Goal: Information Seeking & Learning: Learn about a topic

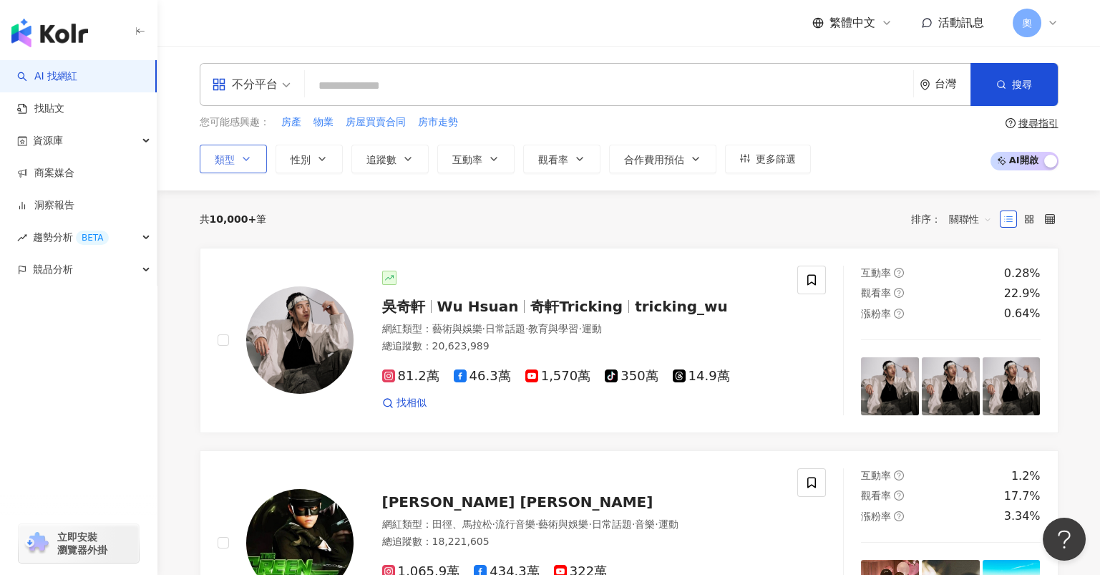
click at [243, 158] on icon "button" at bounding box center [246, 158] width 11 height 11
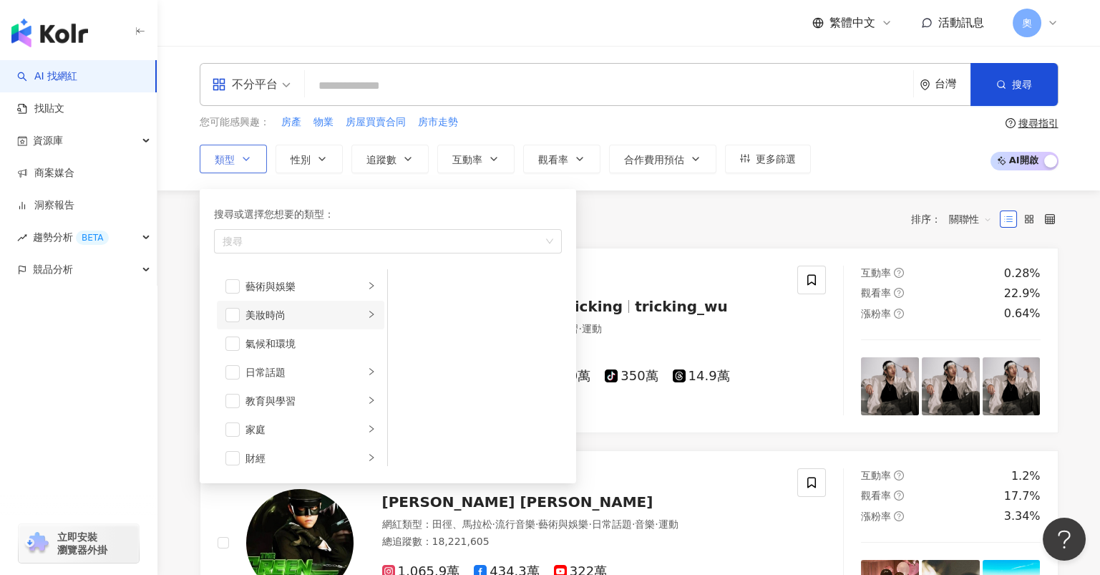
click at [280, 319] on div "美妝時尚" at bounding box center [305, 315] width 119 height 16
click at [405, 283] on span "button" at bounding box center [407, 286] width 14 height 14
click at [285, 285] on div "藝術與娛樂" at bounding box center [305, 287] width 119 height 16
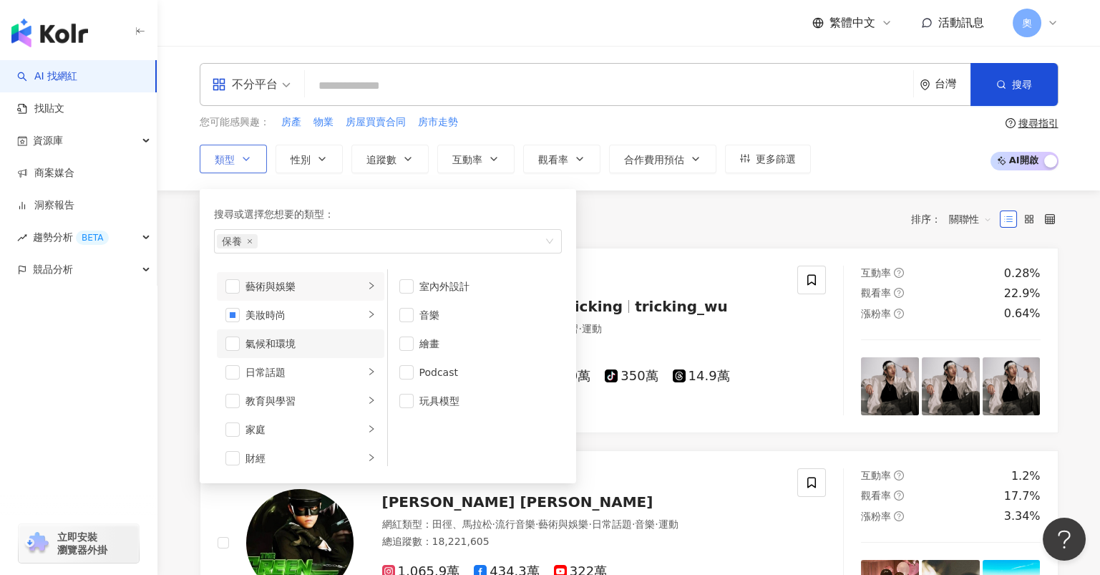
click at [295, 354] on li "氣候和環境" at bounding box center [301, 343] width 168 height 29
click at [231, 337] on span "button" at bounding box center [233, 344] width 14 height 14
click at [304, 368] on div "日常話題" at bounding box center [305, 372] width 119 height 16
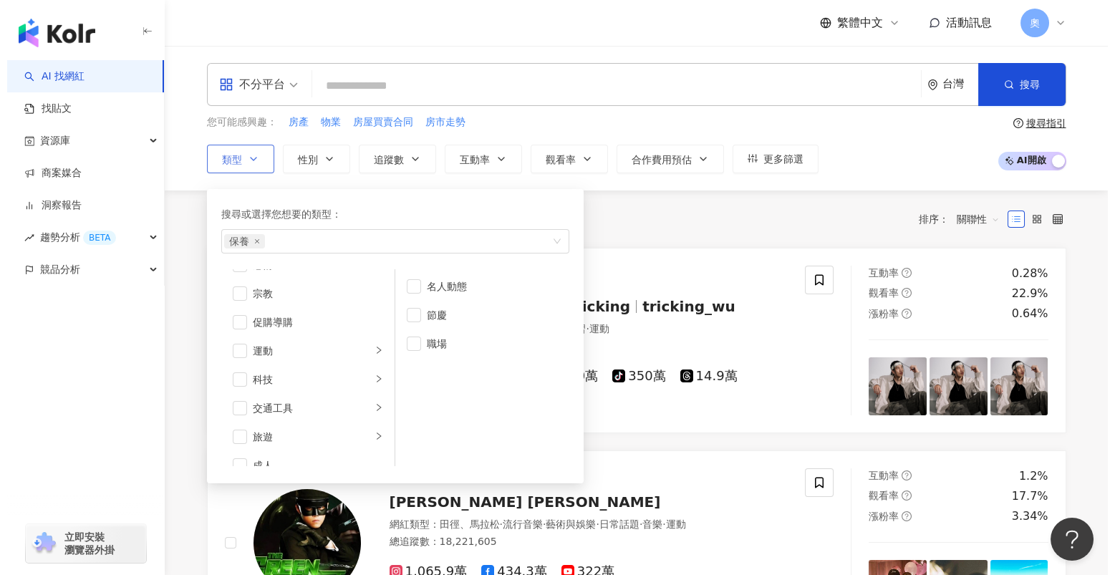
scroll to position [495, 0]
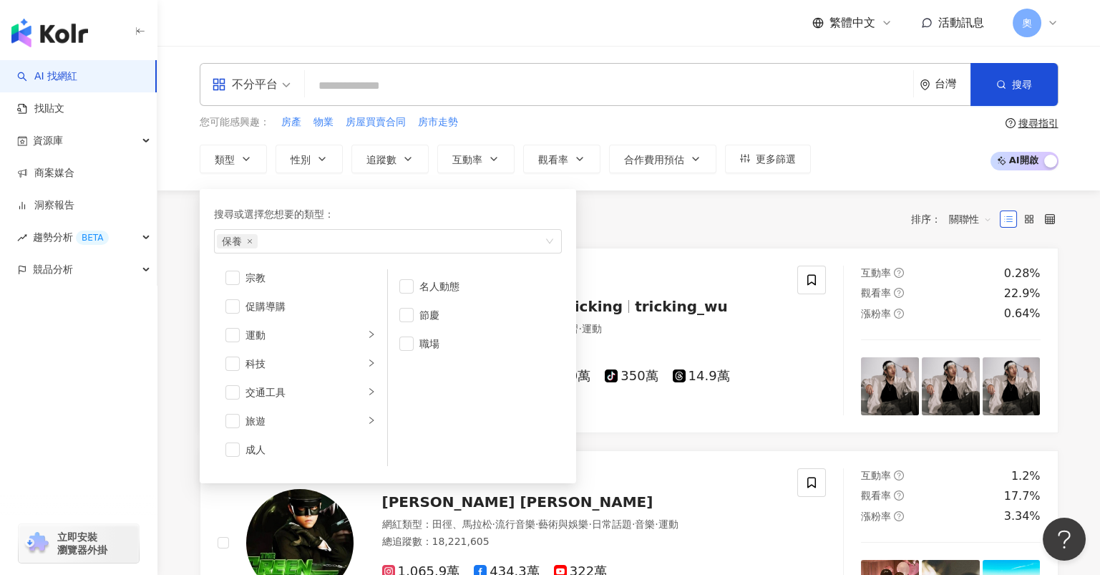
click at [685, 243] on div "共 10,000+ 筆 排序： 關聯性" at bounding box center [629, 218] width 859 height 57
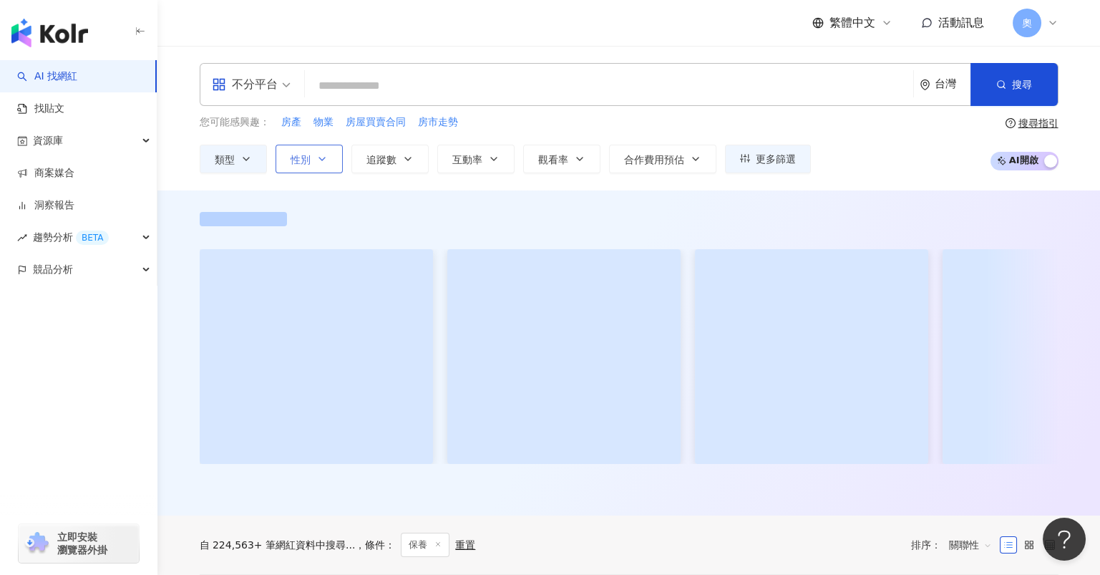
click at [319, 158] on icon "button" at bounding box center [322, 159] width 6 height 3
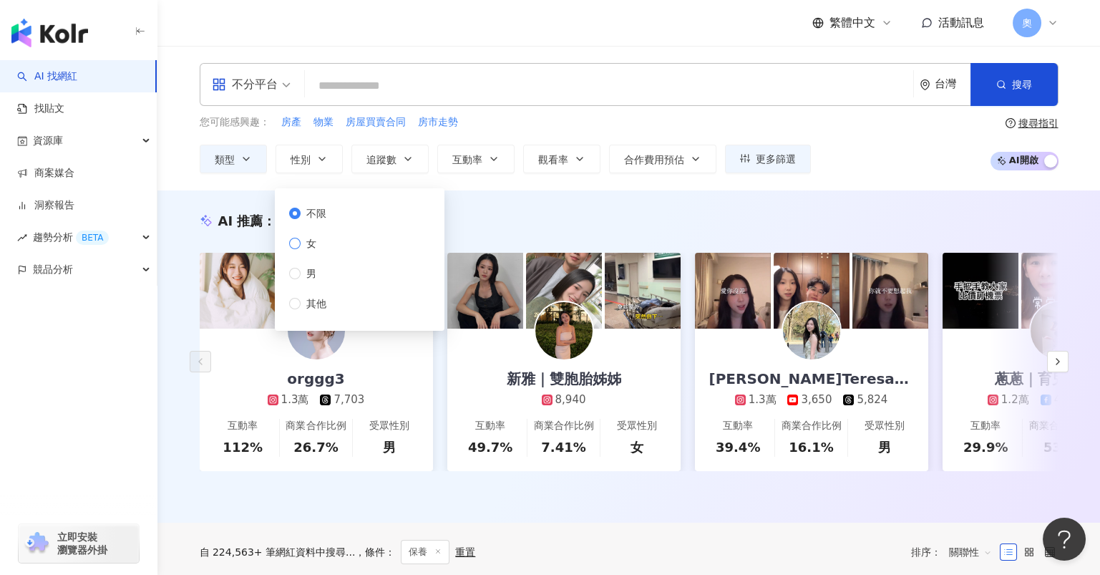
click at [308, 246] on span "女" at bounding box center [311, 244] width 21 height 16
click at [379, 154] on span "追蹤數" at bounding box center [382, 159] width 30 height 11
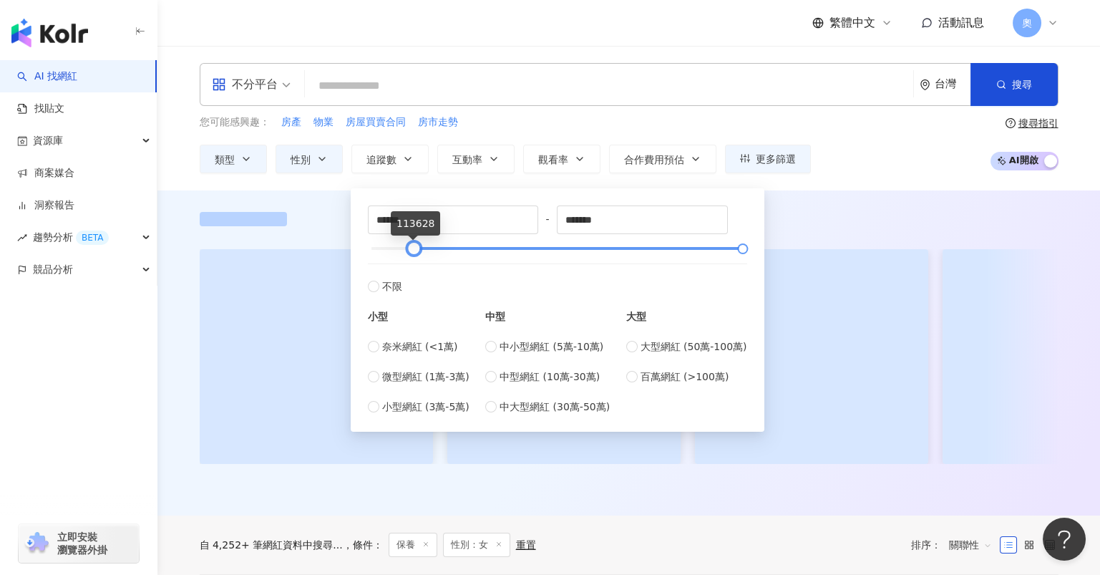
click at [415, 249] on div at bounding box center [558, 248] width 372 height 9
type input "*"
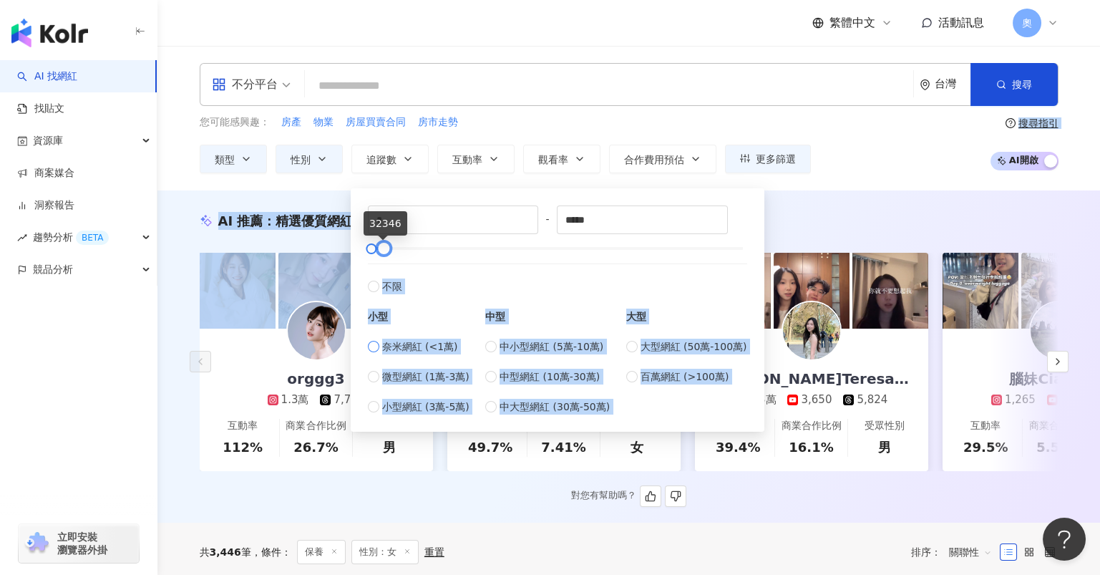
click at [381, 350] on label "奈米網紅 (<1萬)" at bounding box center [419, 347] width 102 height 16
type input "****"
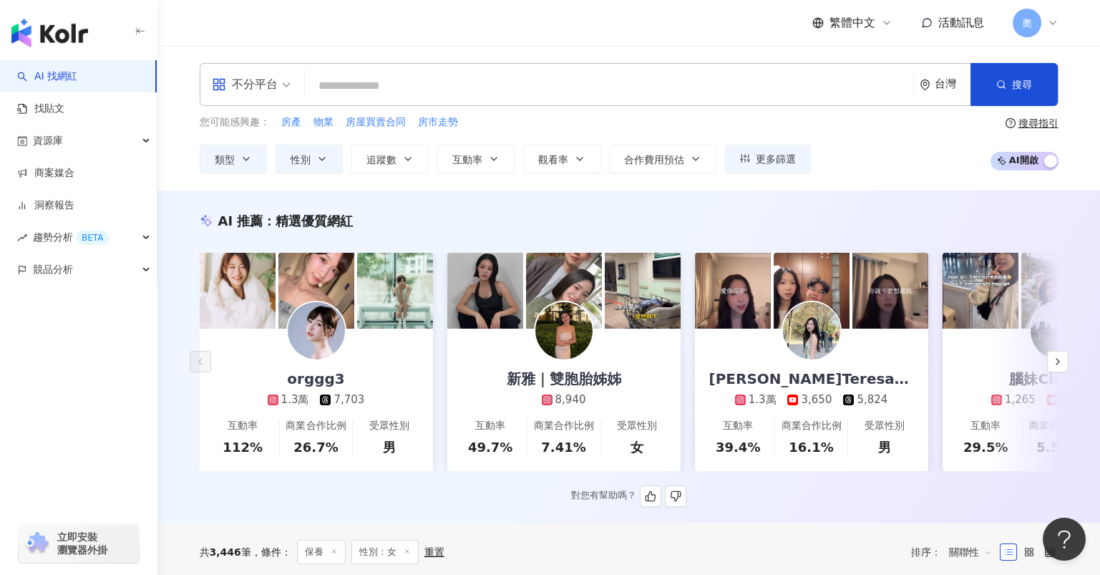
click at [817, 187] on div "不分平台 台灣 搜尋 您可能感興趣： 房產 物業 房屋買賣合同 房市走勢 類型 性別 追蹤數 互動率 觀看率 合作費用預估 更多篩選 不限 女 男 其他 * …" at bounding box center [629, 118] width 943 height 145
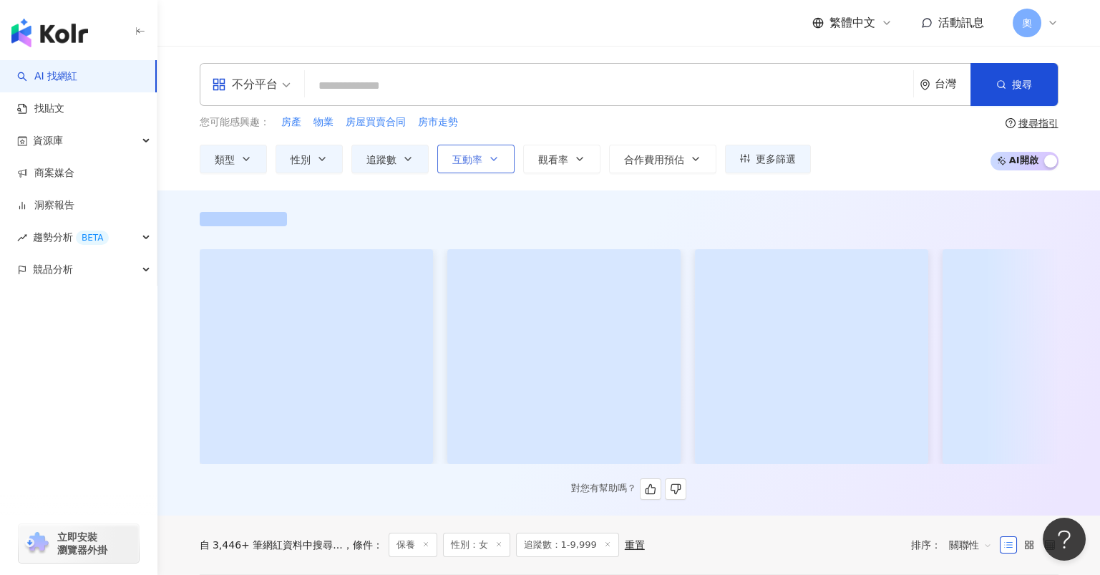
click at [488, 161] on icon "button" at bounding box center [493, 158] width 11 height 11
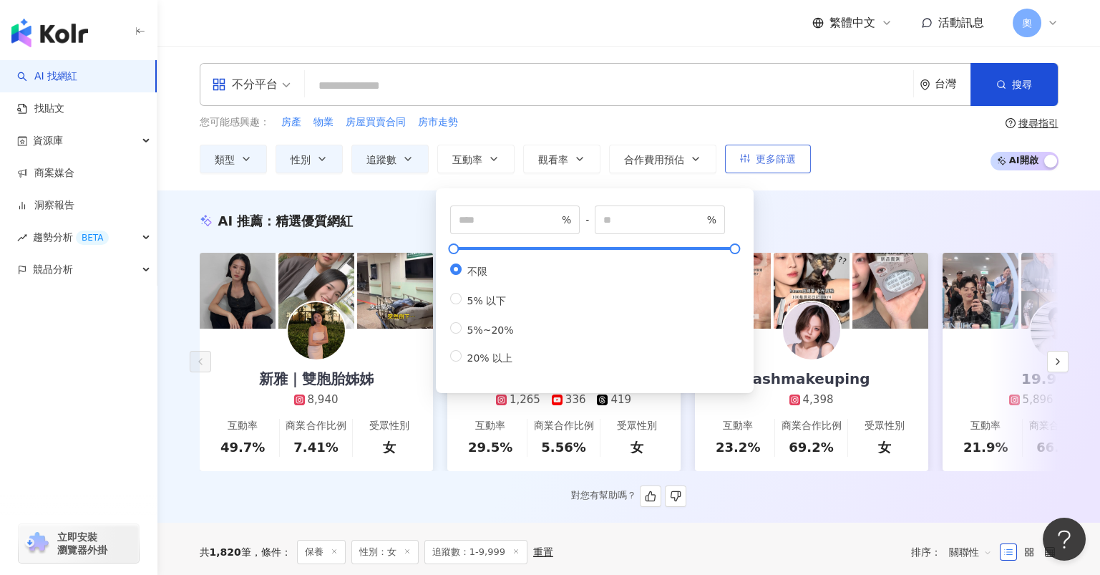
click at [767, 169] on button "更多篩選" at bounding box center [768, 159] width 86 height 29
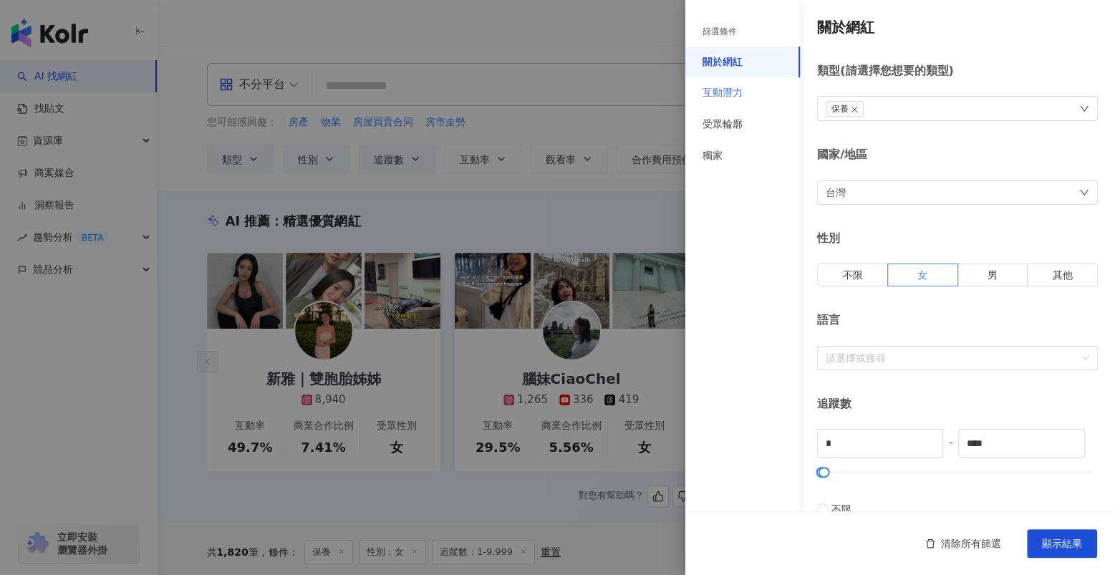
click at [735, 100] on div "互動潛力" at bounding box center [742, 93] width 115 height 32
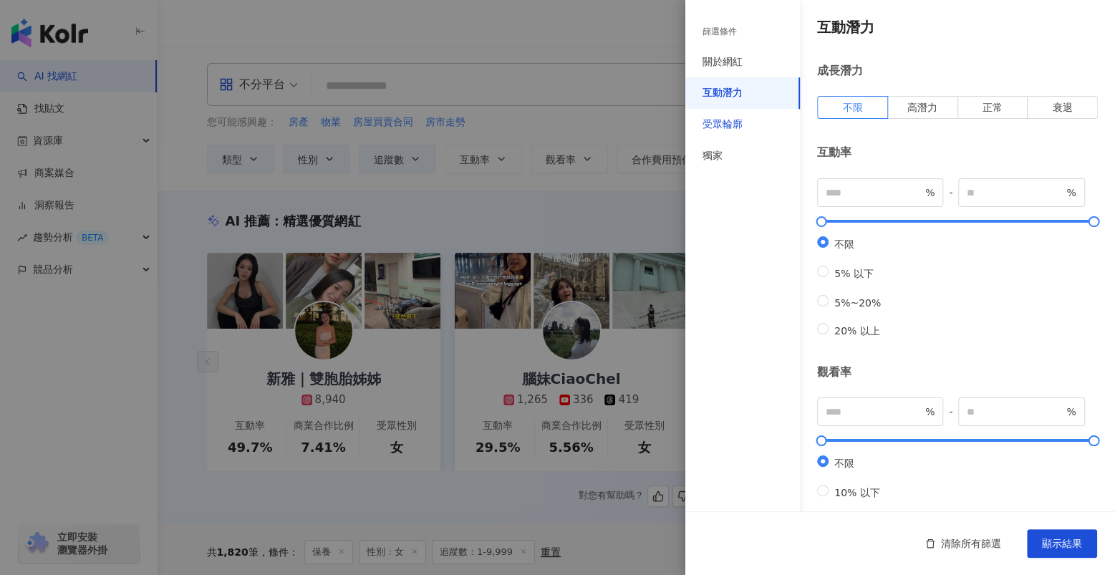
click at [728, 127] on div "受眾輪廓" at bounding box center [722, 124] width 40 height 14
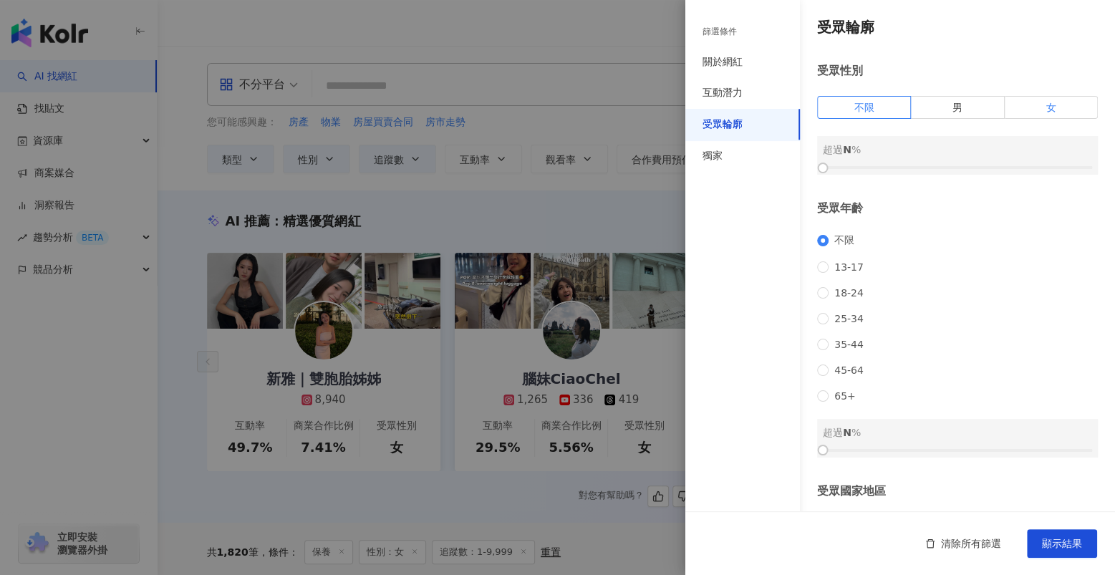
click at [1045, 103] on span "女" at bounding box center [1050, 107] width 10 height 11
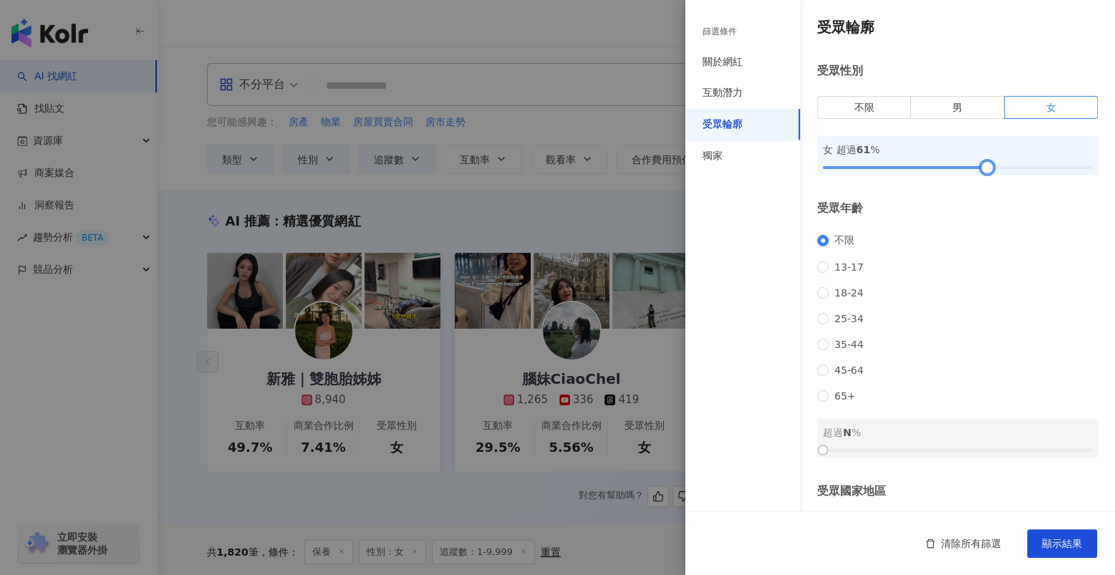
drag, startPoint x: 935, startPoint y: 171, endPoint x: 978, endPoint y: 163, distance: 43.7
click at [978, 163] on div at bounding box center [957, 167] width 269 height 9
click at [735, 101] on div "互動潛力" at bounding box center [742, 93] width 115 height 32
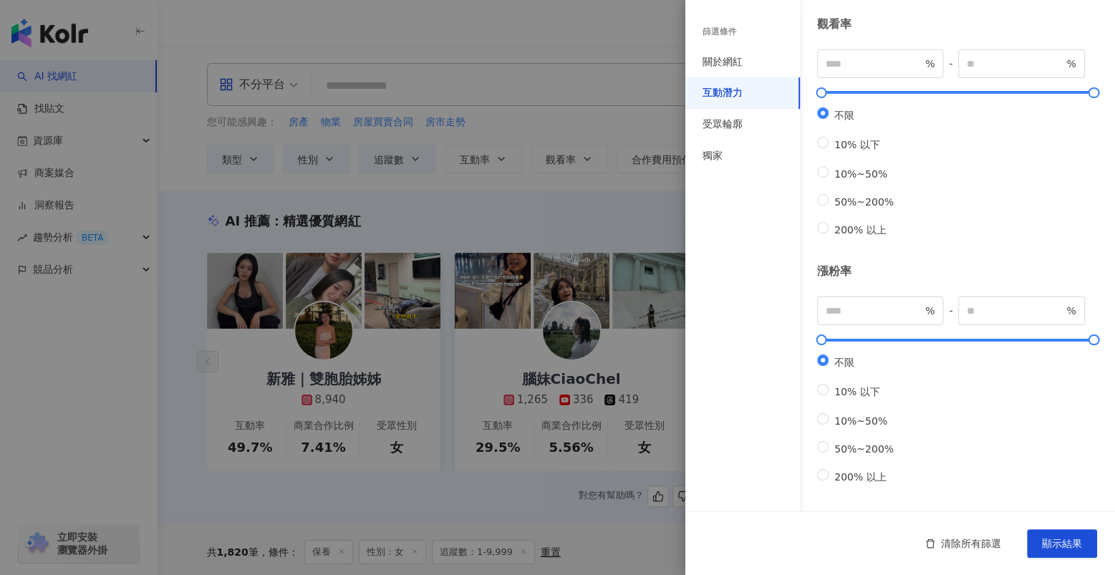
scroll to position [380, 0]
click at [735, 121] on div "受眾輪廓" at bounding box center [722, 124] width 40 height 14
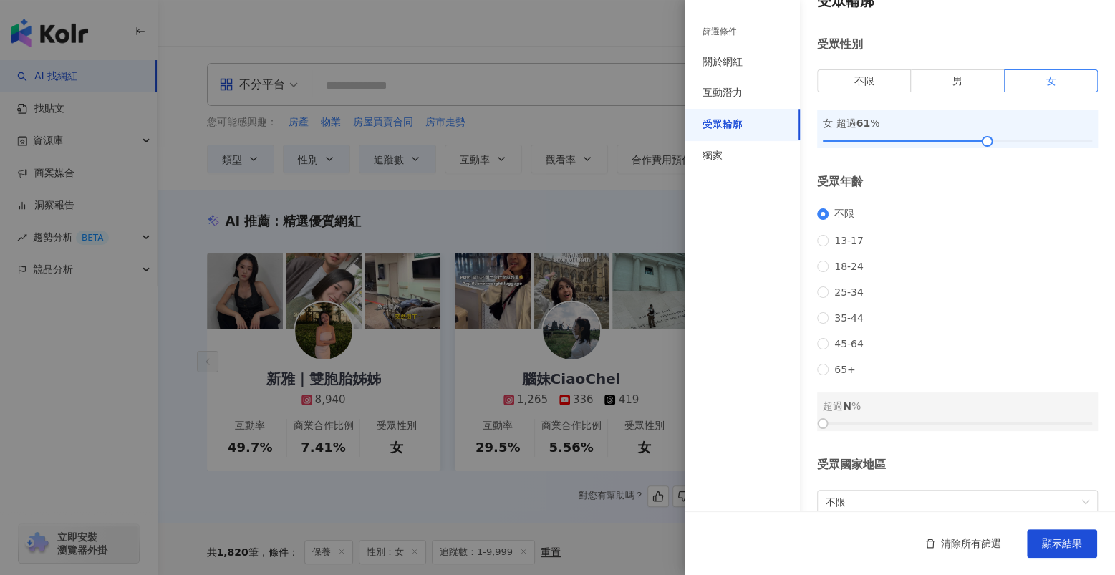
scroll to position [24, 0]
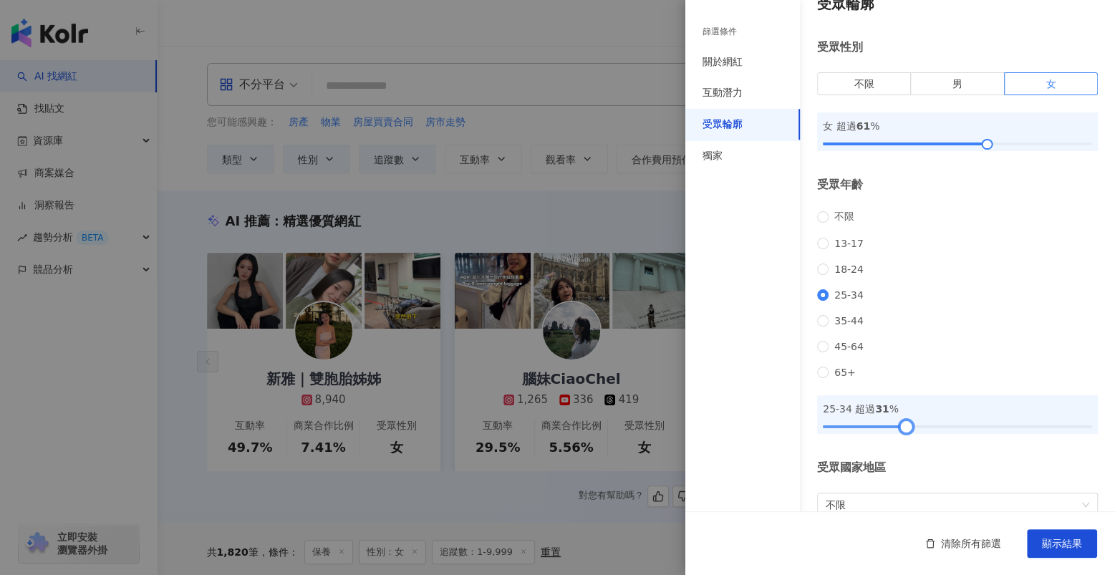
drag, startPoint x: 947, startPoint y: 444, endPoint x: 903, endPoint y: 450, distance: 44.8
click at [903, 431] on div at bounding box center [957, 426] width 269 height 9
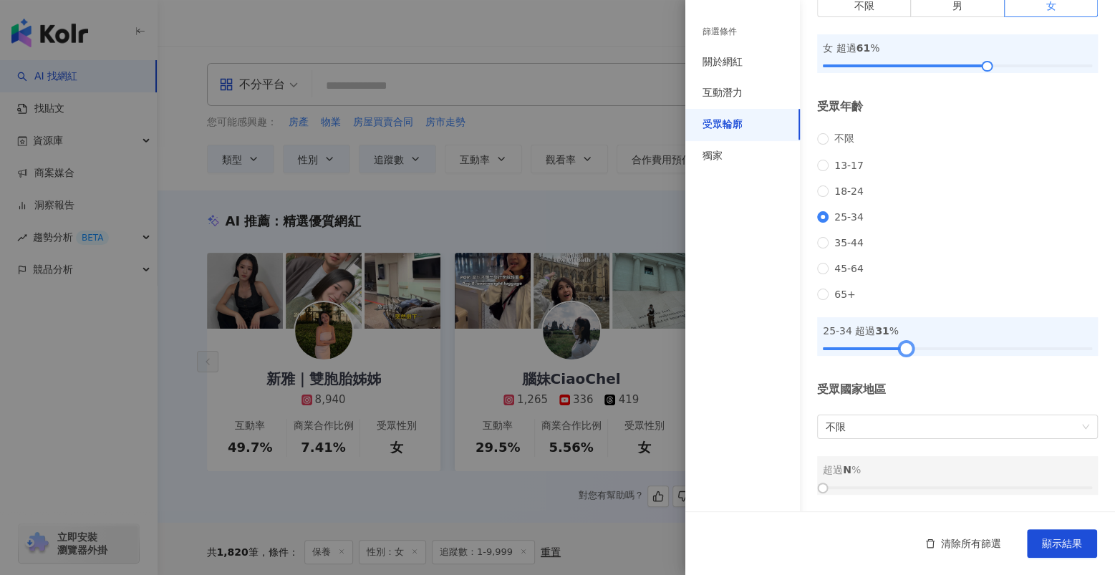
scroll to position [119, 0]
click at [871, 410] on div "受眾國家地區 不限 超過 N %" at bounding box center [957, 438] width 281 height 113
click at [865, 424] on span "不限" at bounding box center [957, 426] width 263 height 23
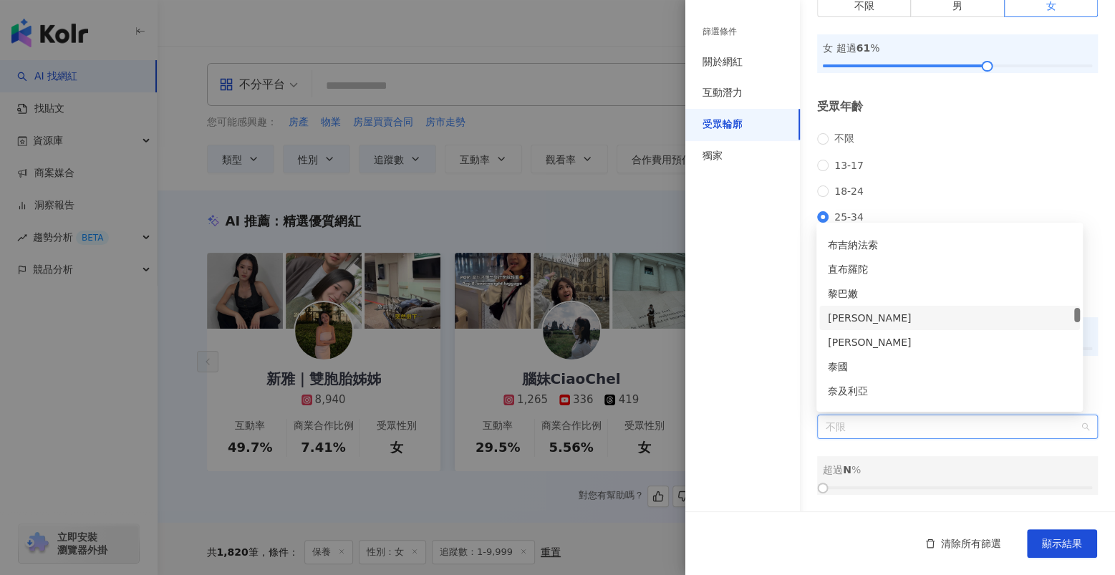
scroll to position [1884, 0]
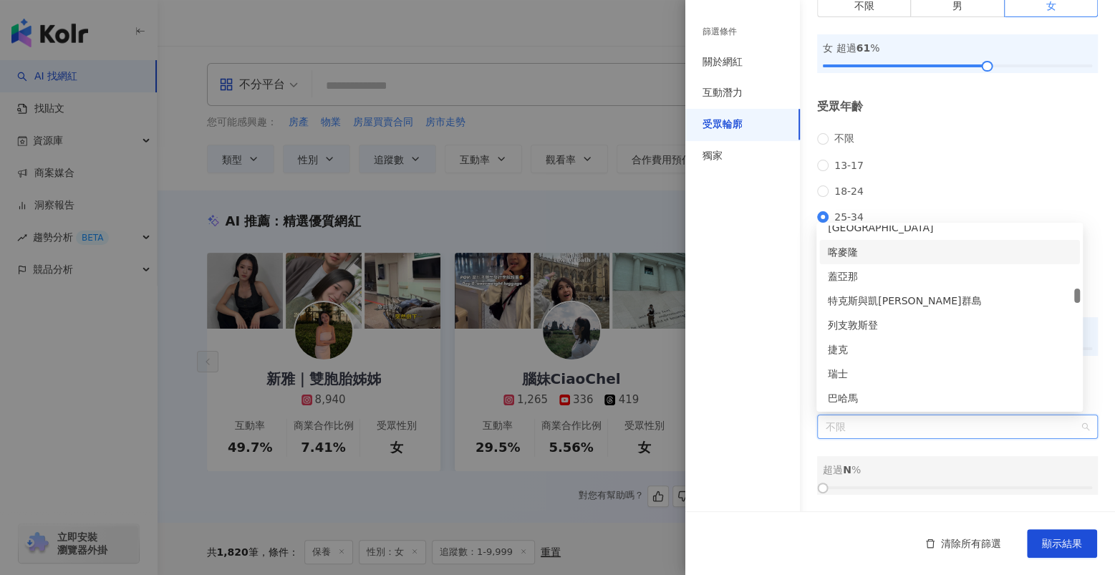
click at [969, 132] on div "不限 13-17 18-24 25-34 35-44 45-64 65+" at bounding box center [957, 216] width 281 height 168
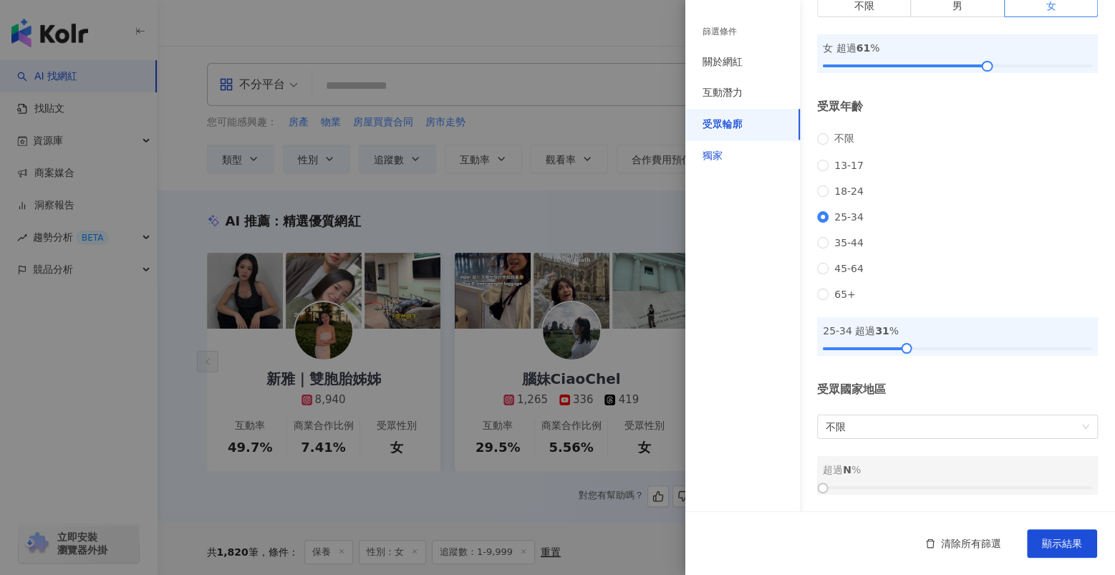
click at [707, 154] on div "獨家" at bounding box center [712, 156] width 20 height 14
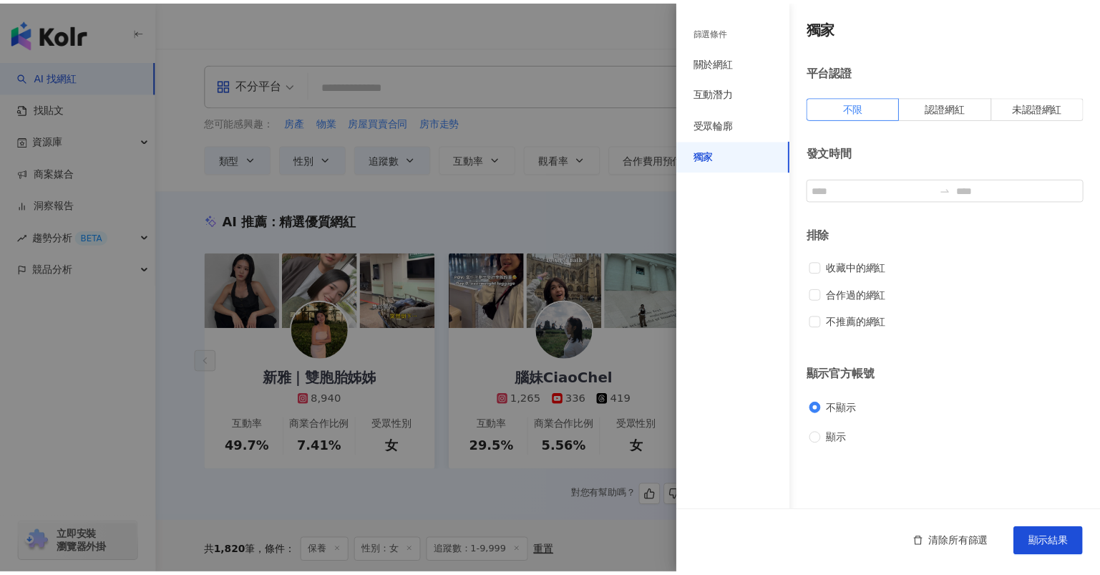
scroll to position [0, 0]
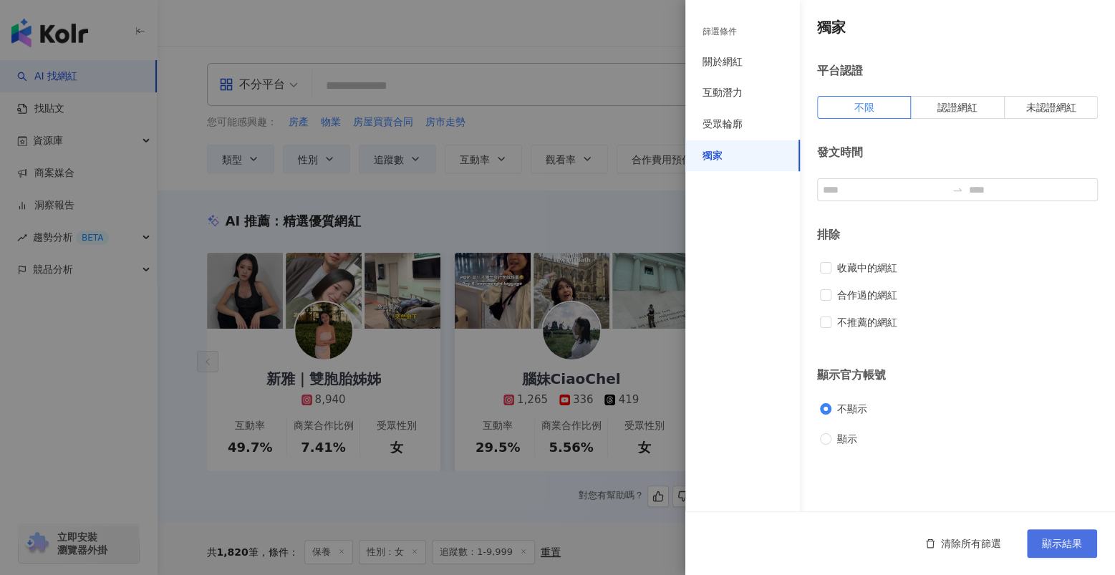
click at [1065, 551] on button "顯示結果" at bounding box center [1062, 543] width 70 height 29
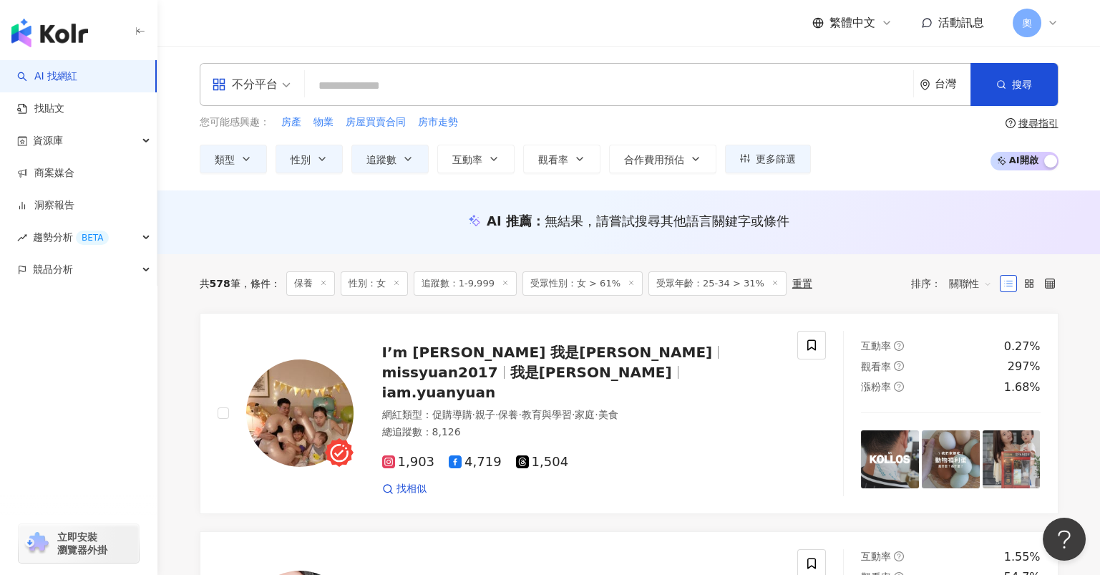
click at [424, 84] on input "search" at bounding box center [609, 85] width 597 height 27
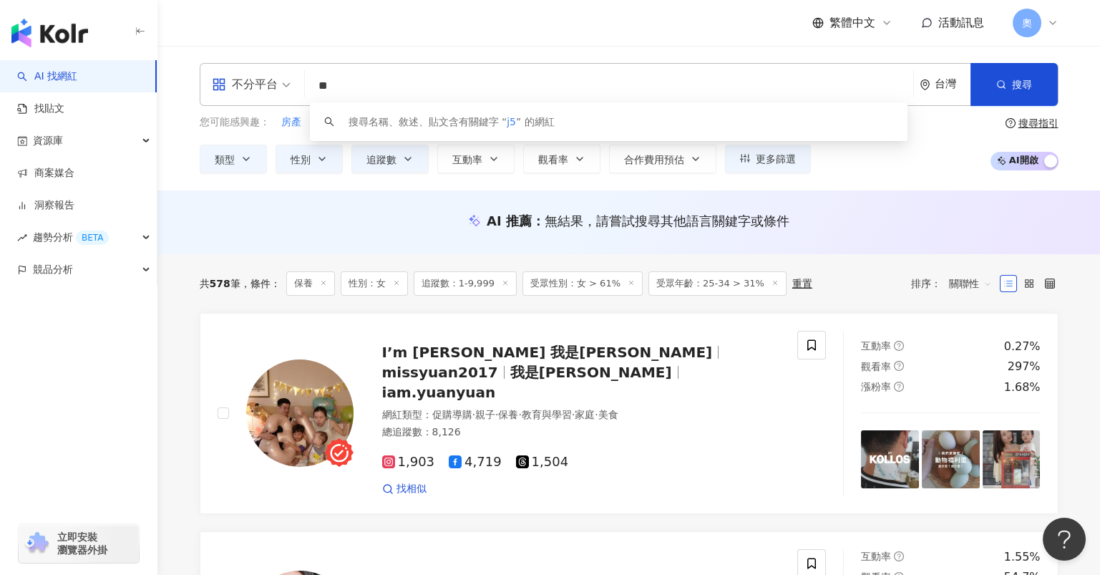
type input "*"
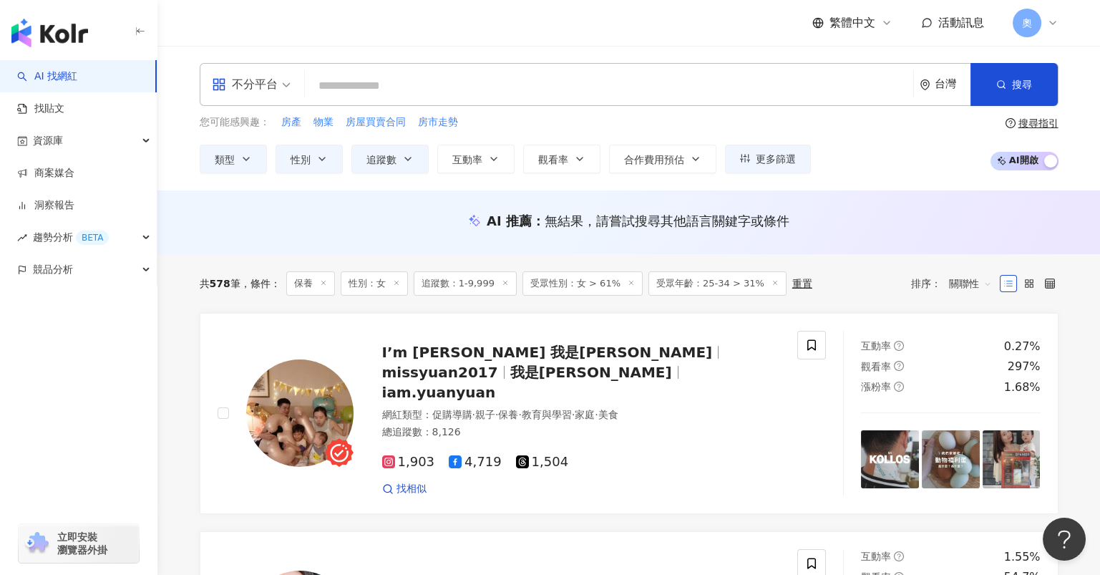
type input "*"
type input "**"
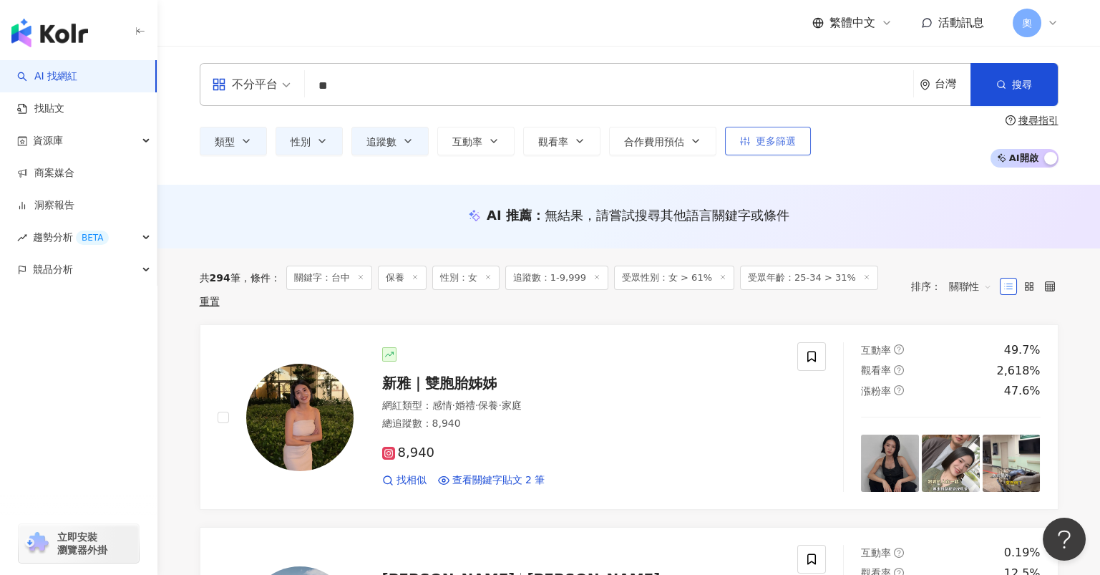
click at [790, 152] on button "更多篩選" at bounding box center [768, 141] width 86 height 29
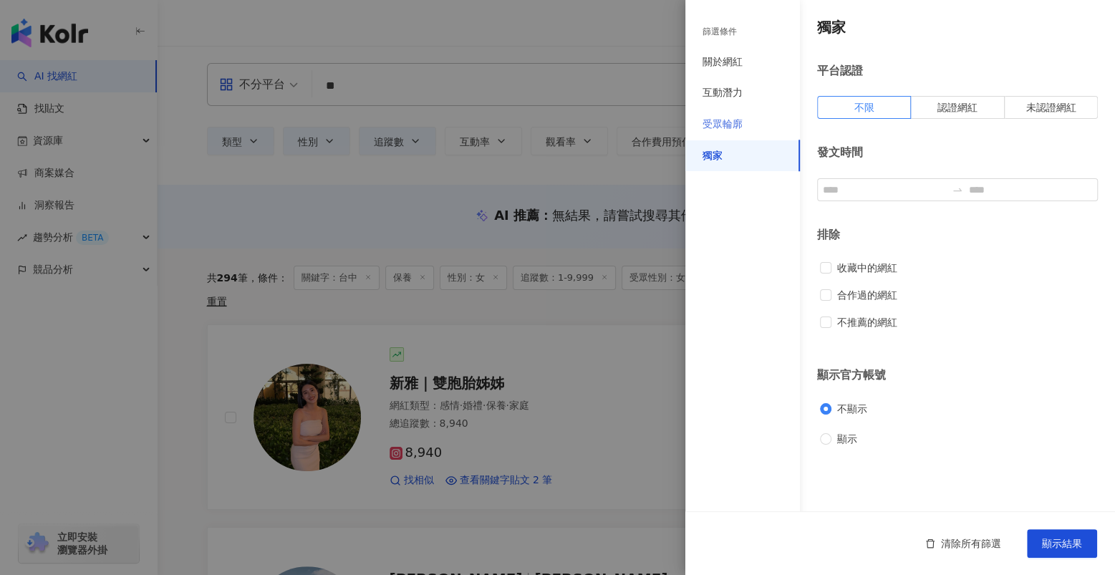
click at [756, 123] on div "受眾輪廓" at bounding box center [742, 125] width 115 height 32
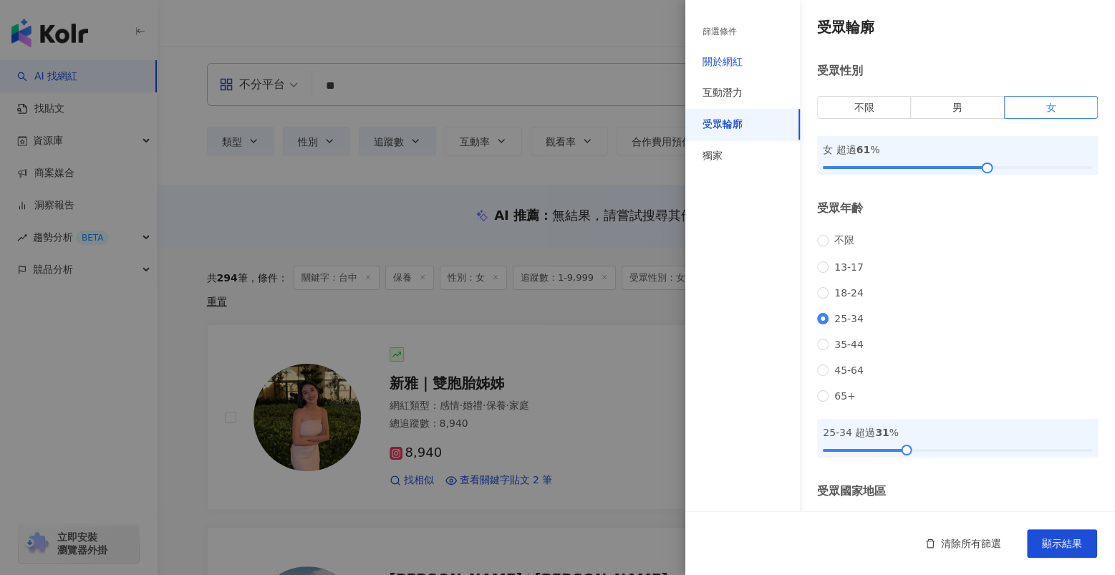
click at [732, 57] on div "關於網紅" at bounding box center [722, 62] width 40 height 14
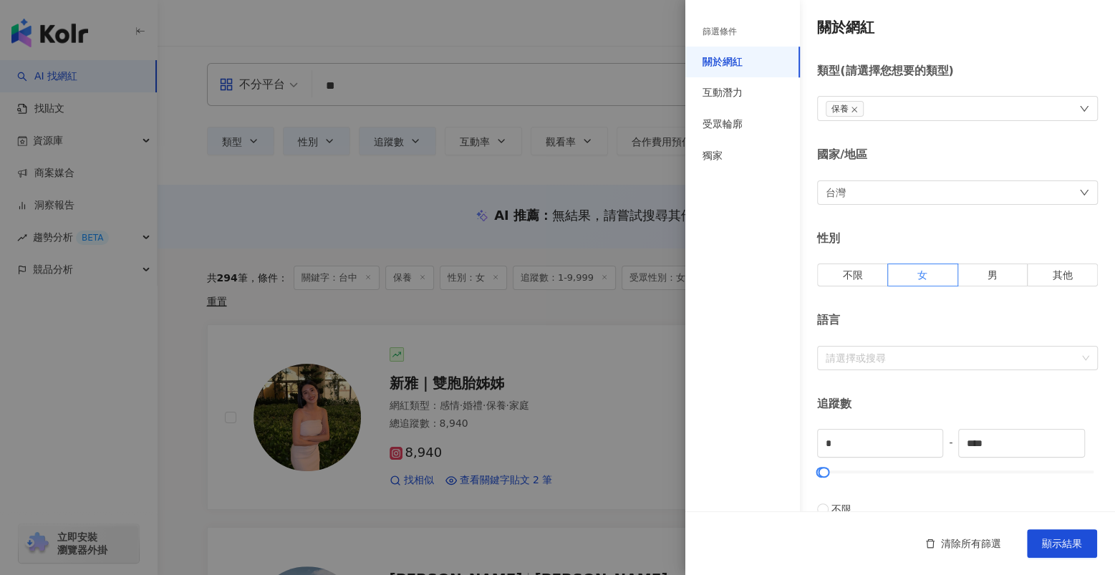
click at [936, 193] on div "台灣" at bounding box center [957, 192] width 281 height 24
click at [871, 281] on div "台灣" at bounding box center [950, 289] width 246 height 26
click at [871, 288] on div "台灣" at bounding box center [950, 289] width 246 height 26
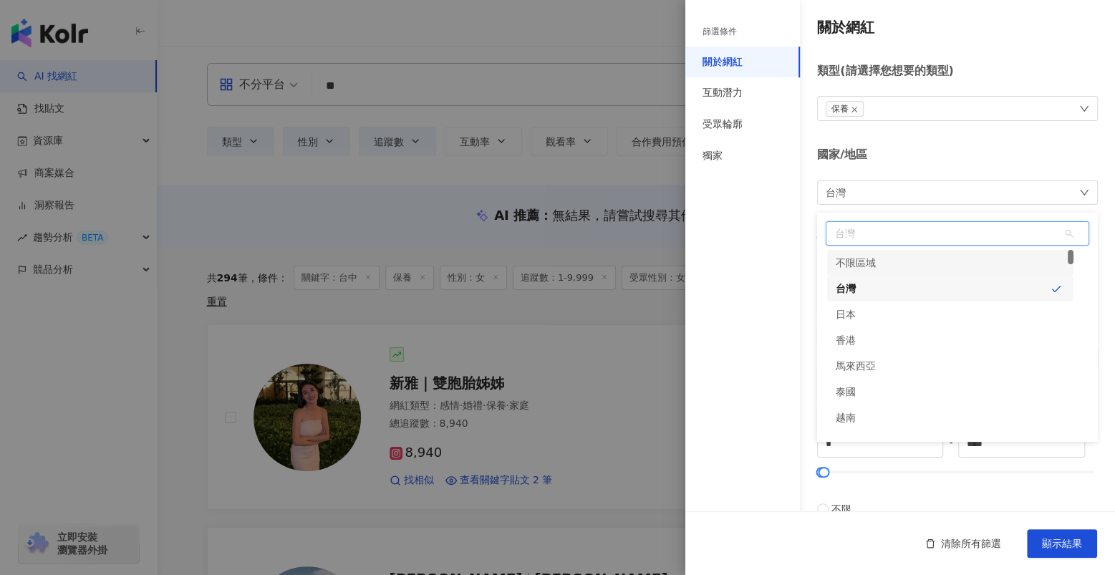
click at [871, 238] on span "台灣" at bounding box center [957, 233] width 262 height 23
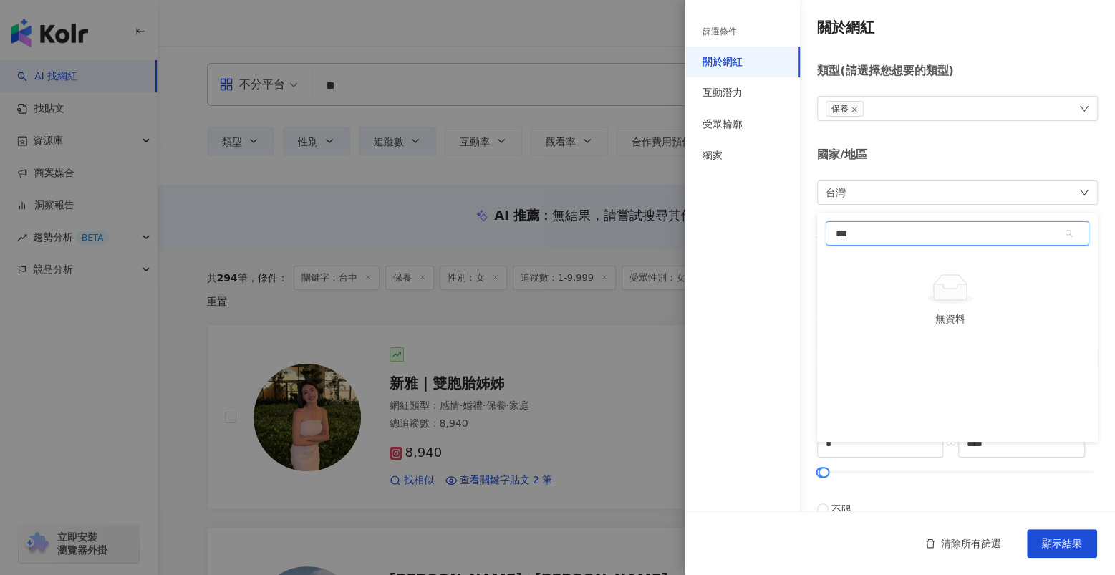
type input "*"
click at [973, 139] on div "關於網紅 類型 ( 請選擇您想要的類型 ) 保養 國家/地區 台灣 台灣 unlimit tw jp 不限區域 台灣 日本 香港 馬來西亞 泰國 越南 新加坡…" at bounding box center [900, 509] width 430 height 1019
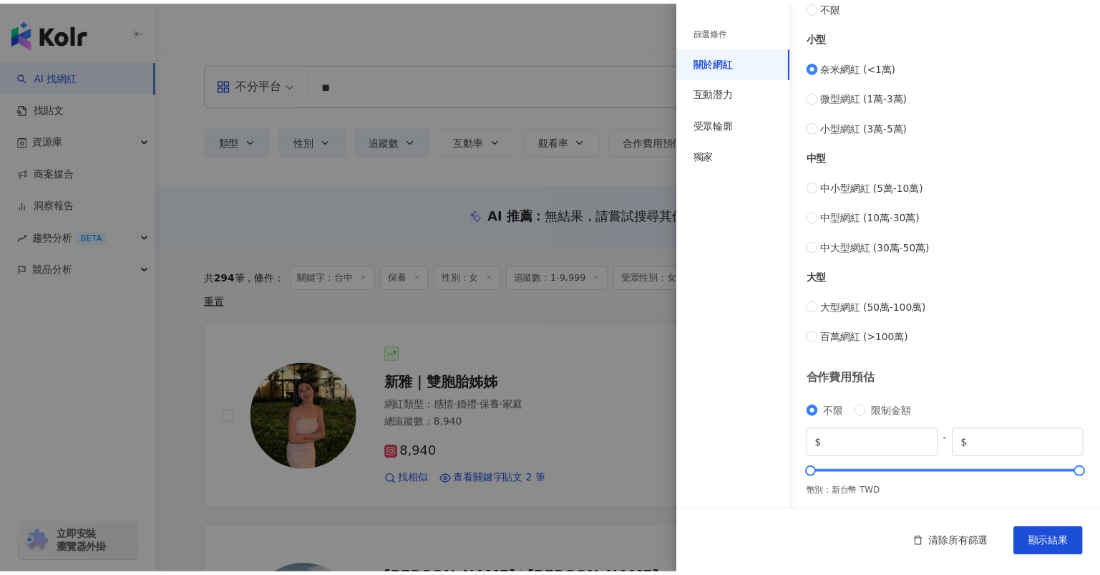
scroll to position [505, 0]
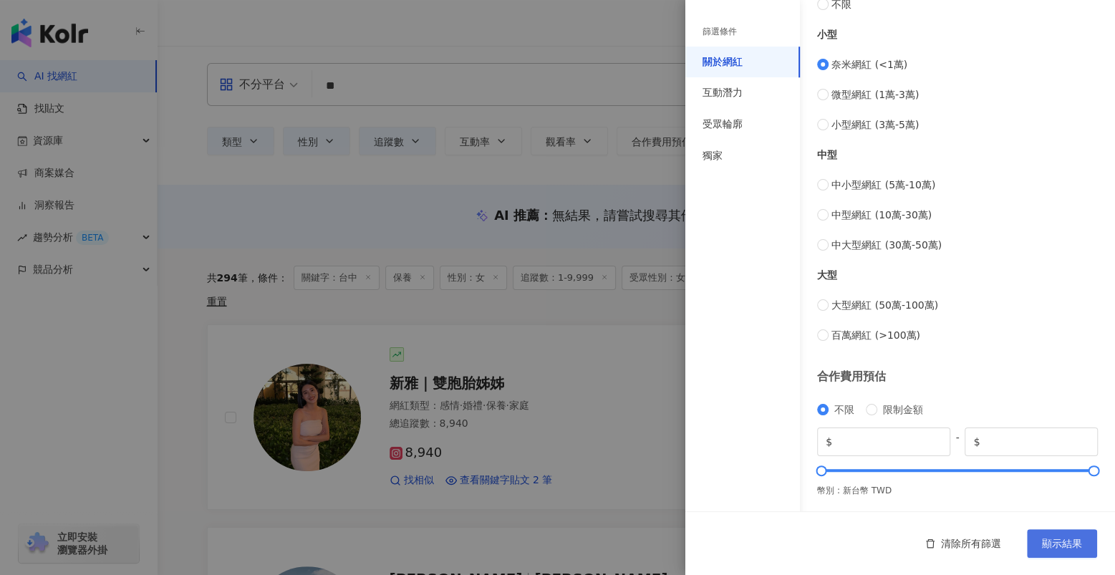
click at [1053, 538] on span "顯示結果" at bounding box center [1062, 543] width 40 height 11
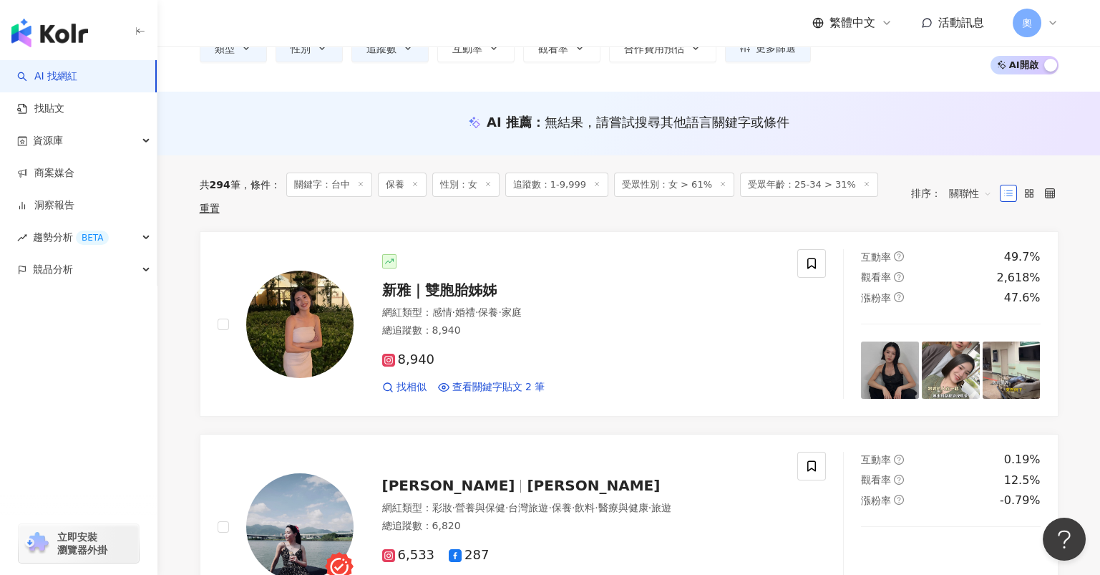
scroll to position [95, 0]
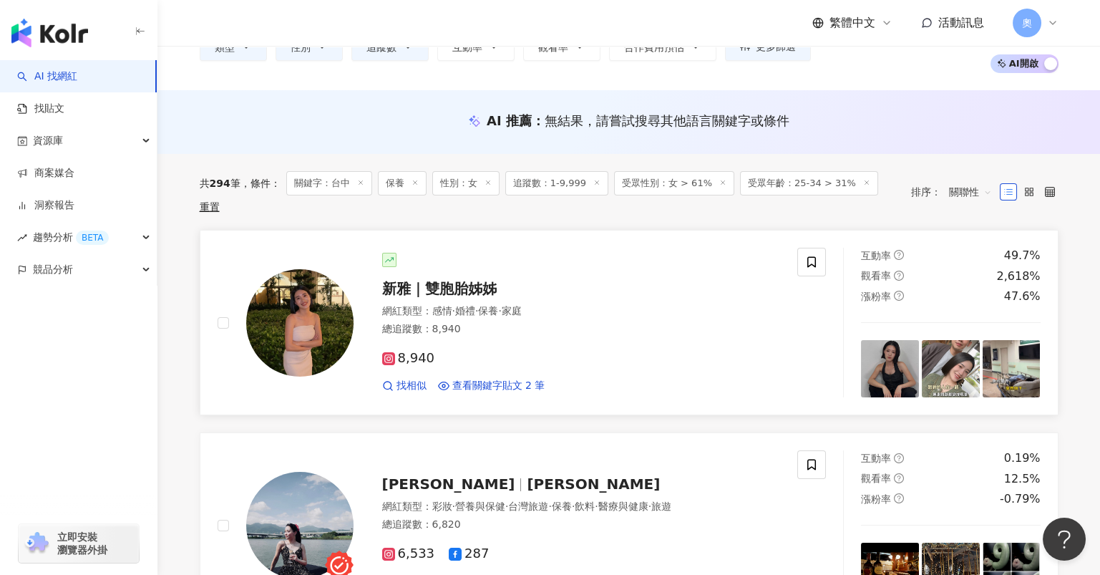
click at [435, 280] on span "新雅｜雙胞胎姊姊" at bounding box center [439, 288] width 115 height 17
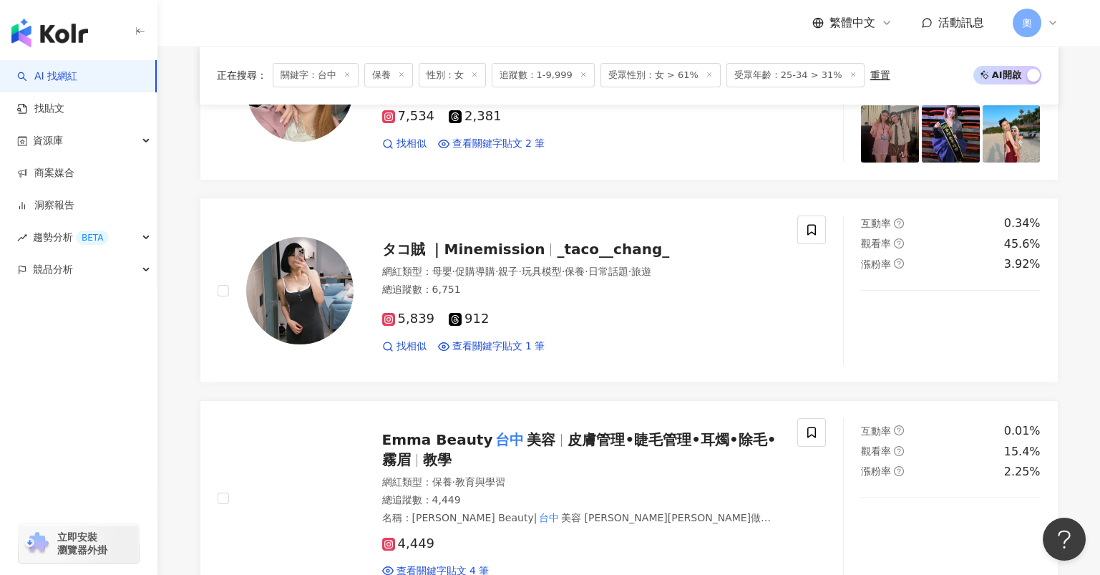
scroll to position [1336, 0]
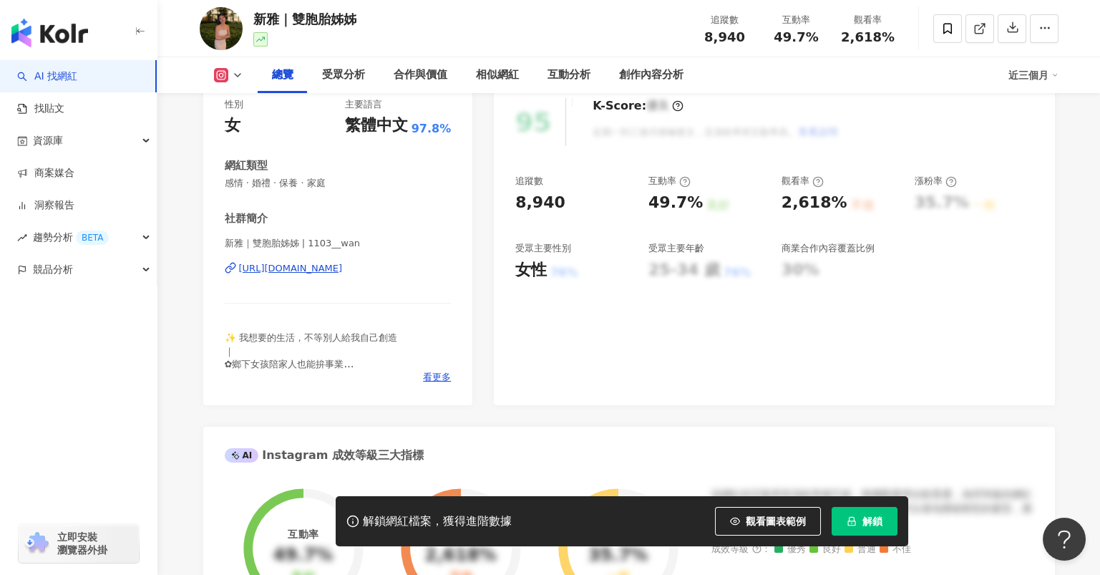
scroll to position [190, 0]
click at [342, 268] on div "[URL][DOMAIN_NAME]" at bounding box center [291, 267] width 104 height 13
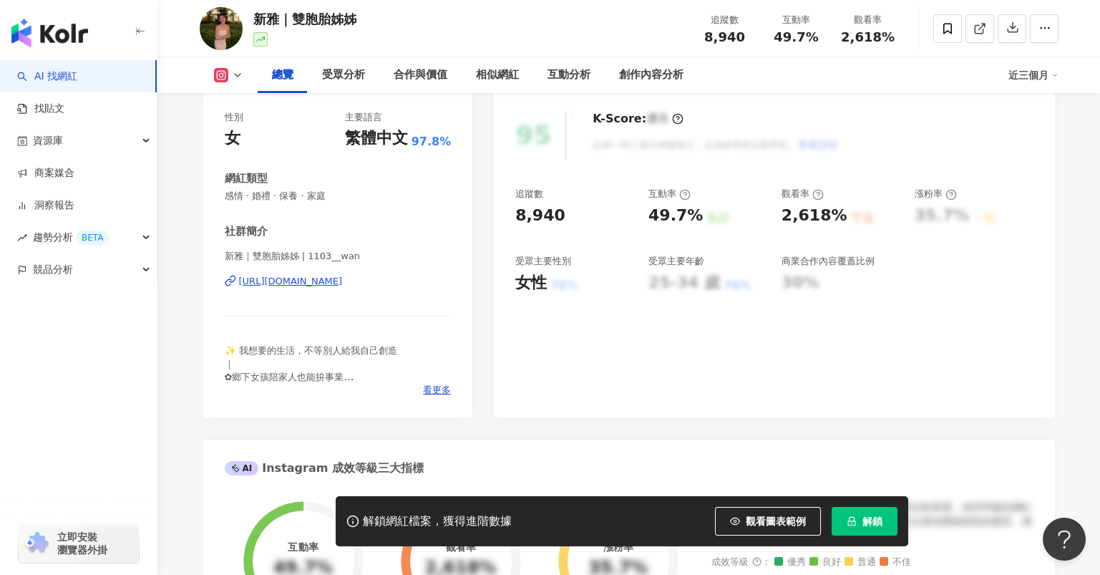
scroll to position [286, 0]
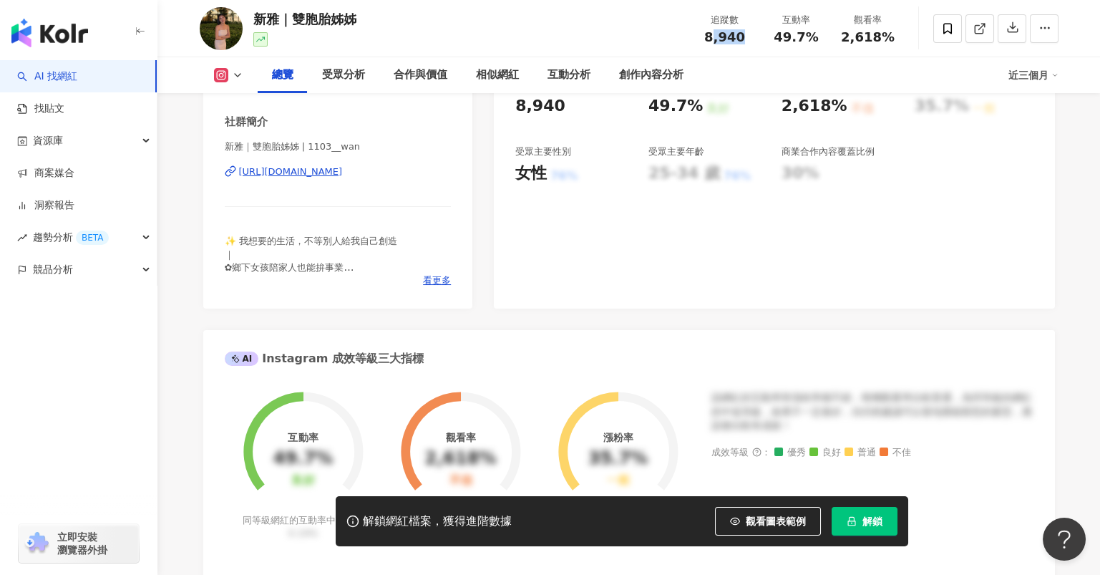
click at [750, 34] on div "8,940" at bounding box center [725, 37] width 54 height 14
drag, startPoint x: 798, startPoint y: 39, endPoint x: 817, endPoint y: 41, distance: 18.7
click at [808, 41] on span "49.7%" at bounding box center [796, 37] width 44 height 14
drag, startPoint x: 872, startPoint y: 40, endPoint x: 889, endPoint y: 46, distance: 18.1
click at [888, 42] on span "2,618%" at bounding box center [868, 37] width 54 height 14
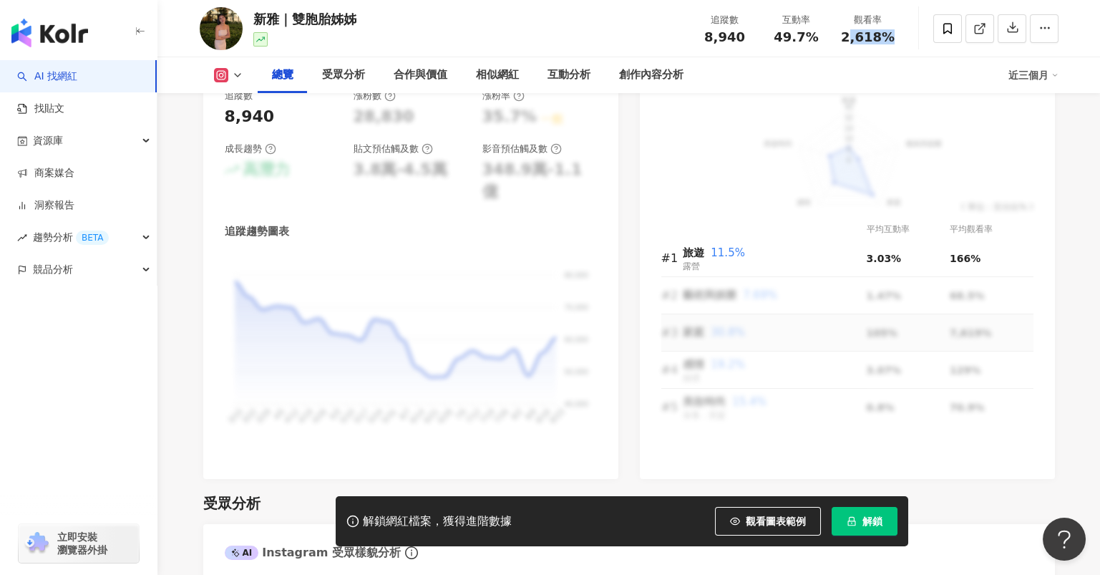
scroll to position [954, 0]
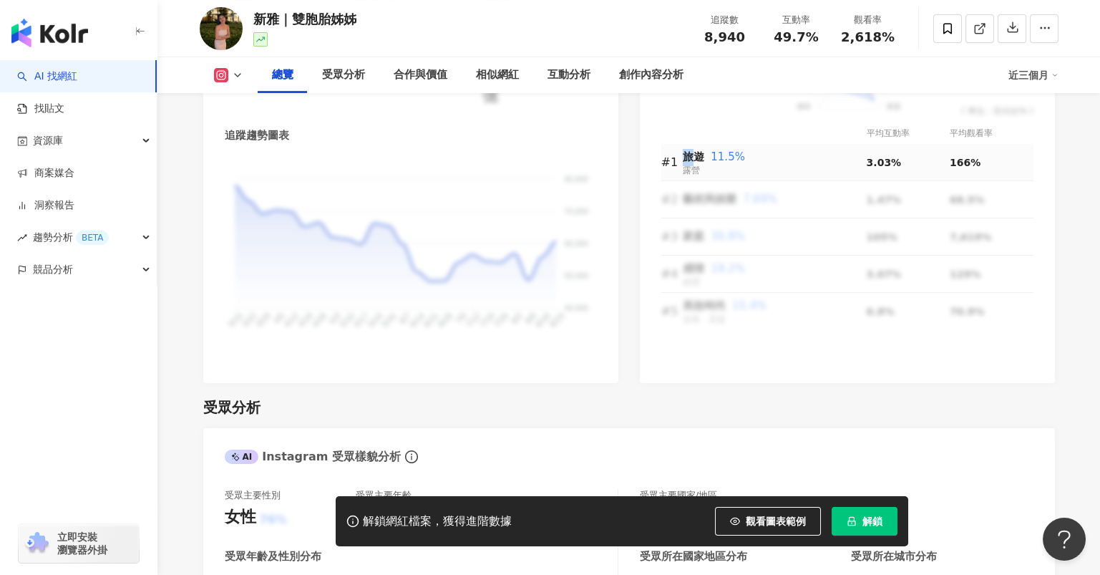
drag, startPoint x: 673, startPoint y: 157, endPoint x: 715, endPoint y: 165, distance: 43.1
click at [705, 163] on tr "#1 旅遊 11.5% 露營 3.03% 166%" at bounding box center [848, 162] width 372 height 37
click at [717, 170] on div "旅遊 11.5% 露營" at bounding box center [775, 161] width 184 height 29
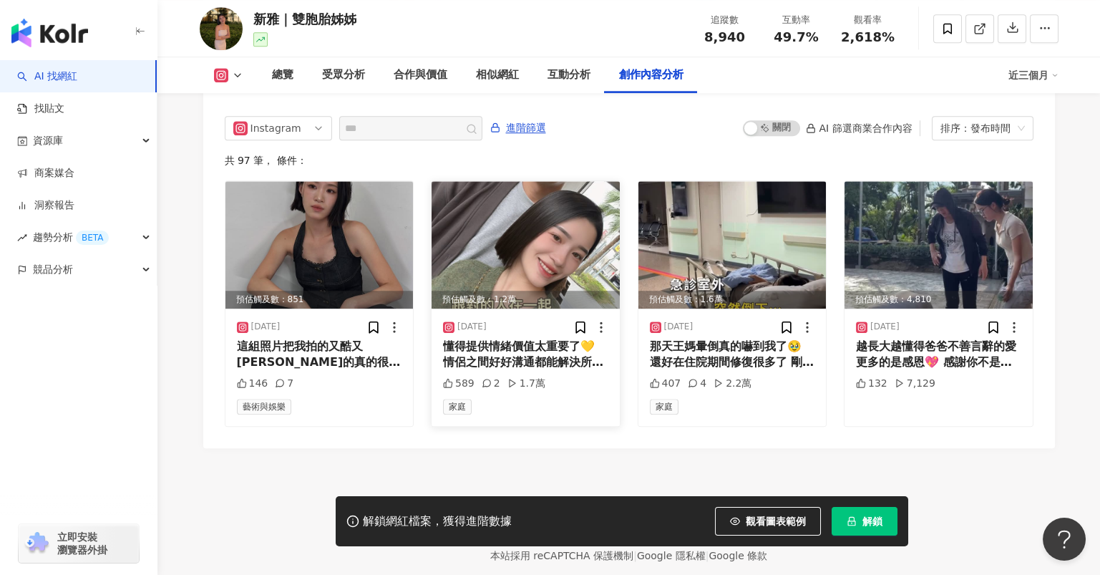
scroll to position [4448, 0]
